Goal: Task Accomplishment & Management: Use online tool/utility

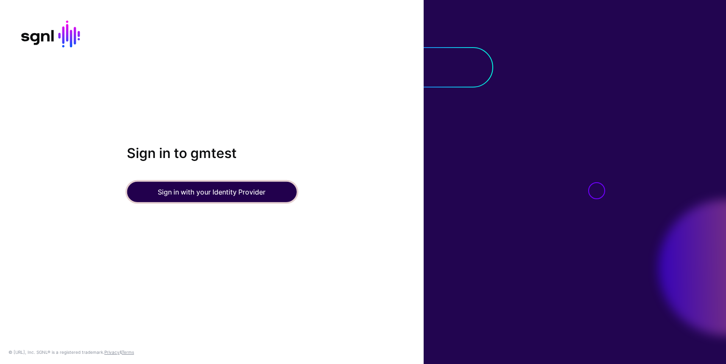
click at [219, 194] on button "Sign in with your Identity Provider" at bounding box center [212, 192] width 170 height 20
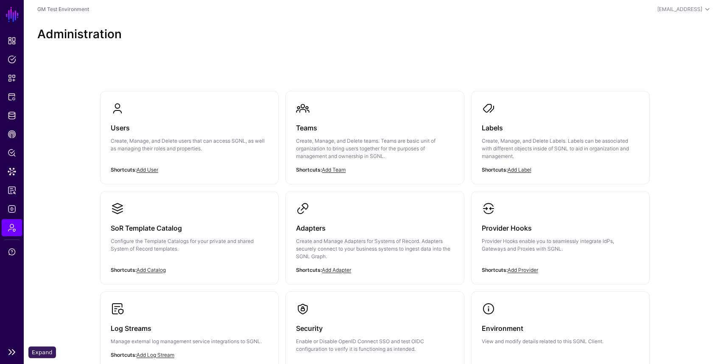
click at [10, 350] on link at bounding box center [12, 352] width 24 height 10
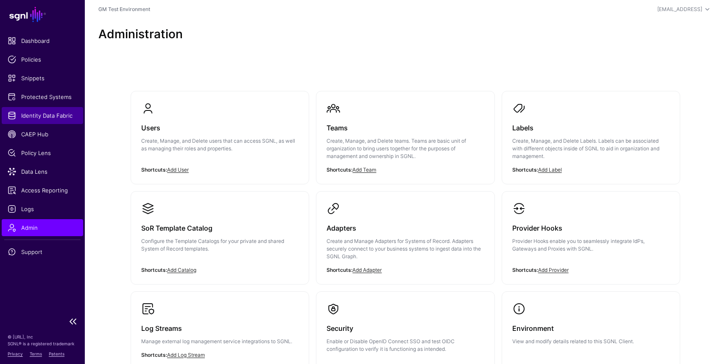
click at [50, 120] on link "Identity Data Fabric" at bounding box center [42, 115] width 81 height 17
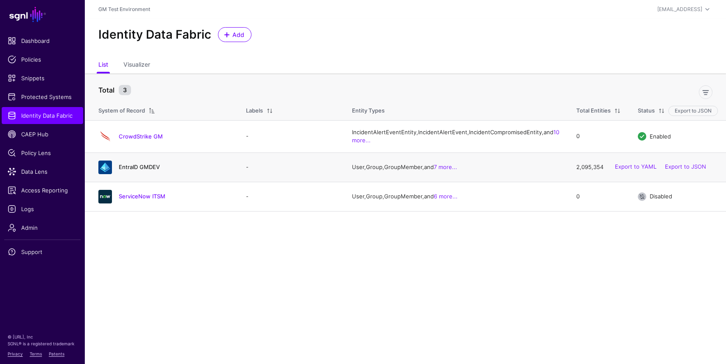
click at [132, 170] on link "EntraID GMDEV" at bounding box center [139, 166] width 41 height 7
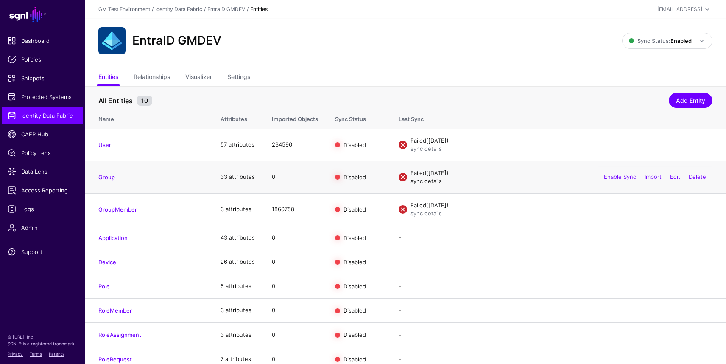
click at [427, 180] on link "sync details" at bounding box center [426, 180] width 31 height 7
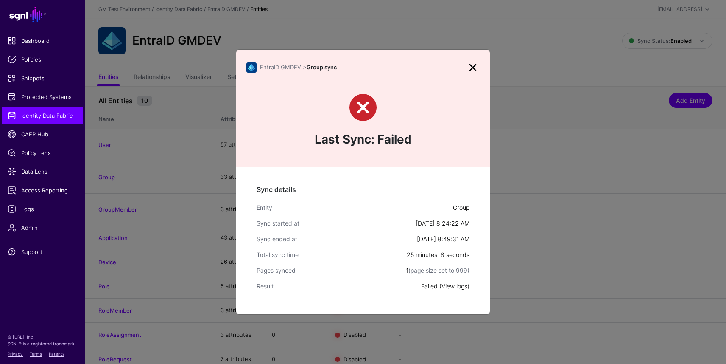
click at [455, 286] on link "View logs" at bounding box center [455, 285] width 26 height 7
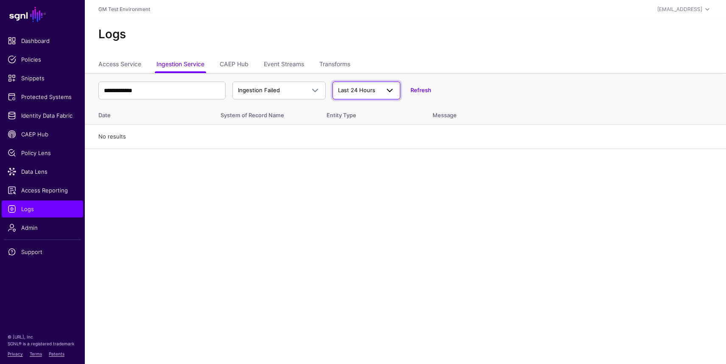
click at [389, 90] on span at bounding box center [390, 90] width 10 height 10
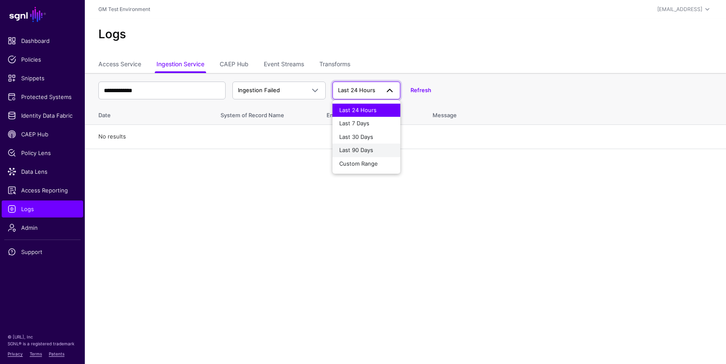
click at [380, 146] on div "Last 90 Days" at bounding box center [366, 150] width 54 height 8
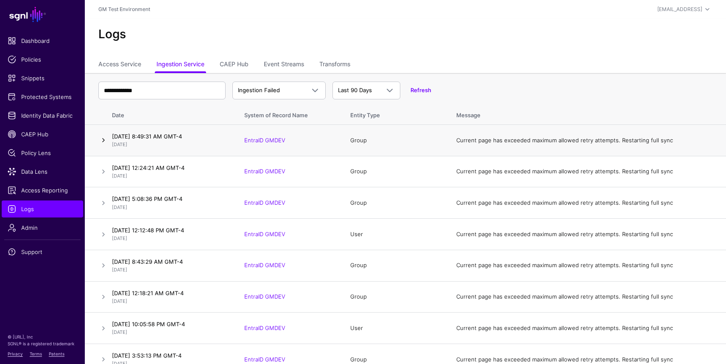
click at [102, 137] on link at bounding box center [103, 140] width 10 height 10
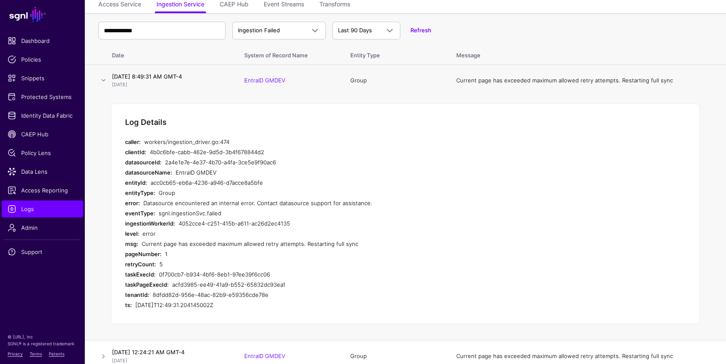
scroll to position [67, 0]
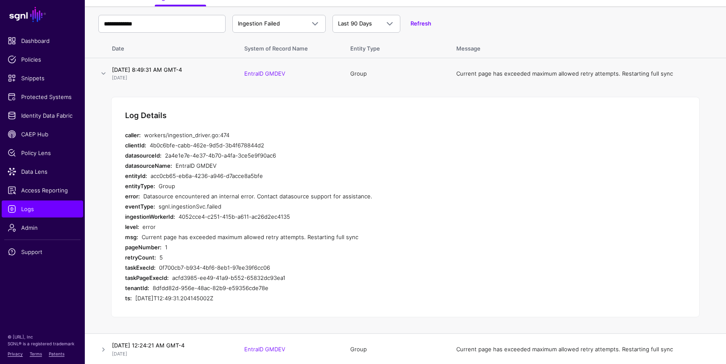
drag, startPoint x: 160, startPoint y: 267, endPoint x: 272, endPoint y: 269, distance: 112.9
click at [272, 269] on div "0f700cb7-b934-4bf6-8eb1-97ee39f6cc06" at bounding box center [312, 267] width 306 height 10
copy div "0f700cb7-b934-4bf6-8eb1-97ee39f6cc06"
